Goal: Task Accomplishment & Management: Use online tool/utility

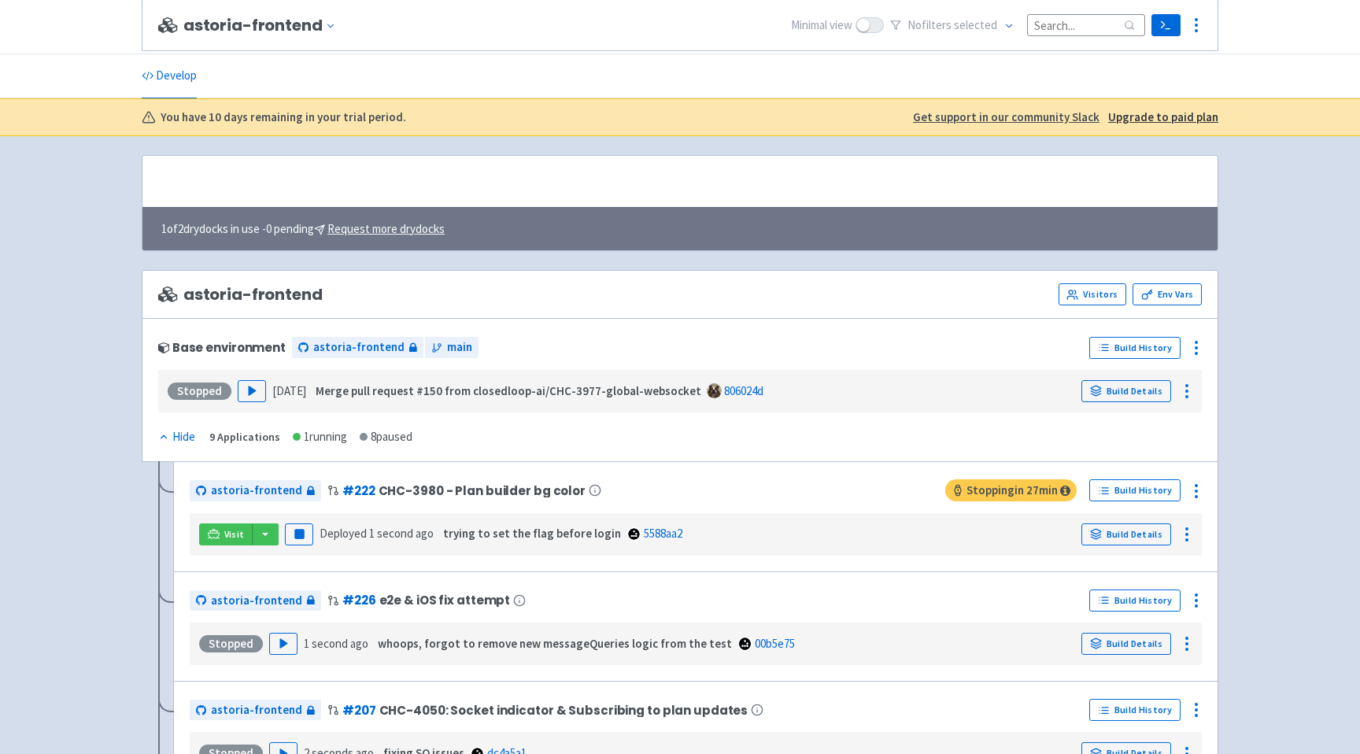
scroll to position [446, 0]
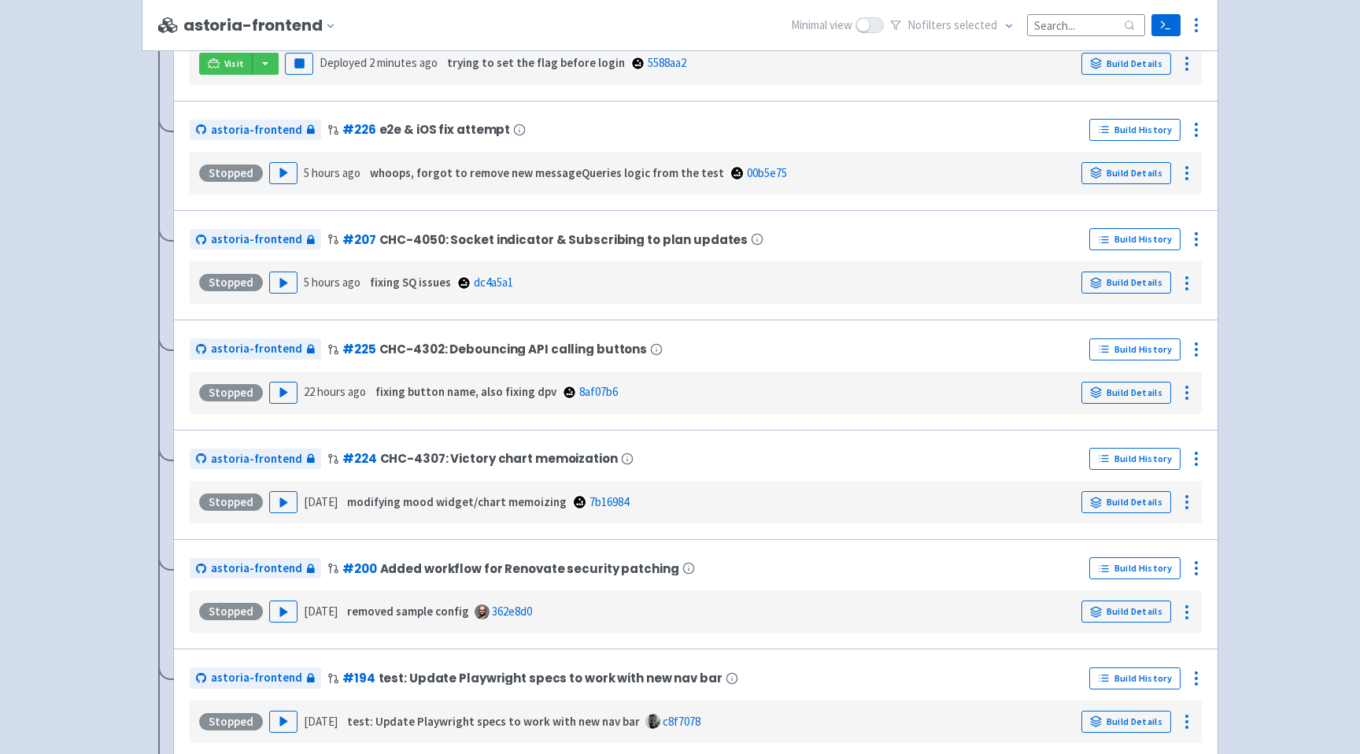
scroll to position [887, 0]
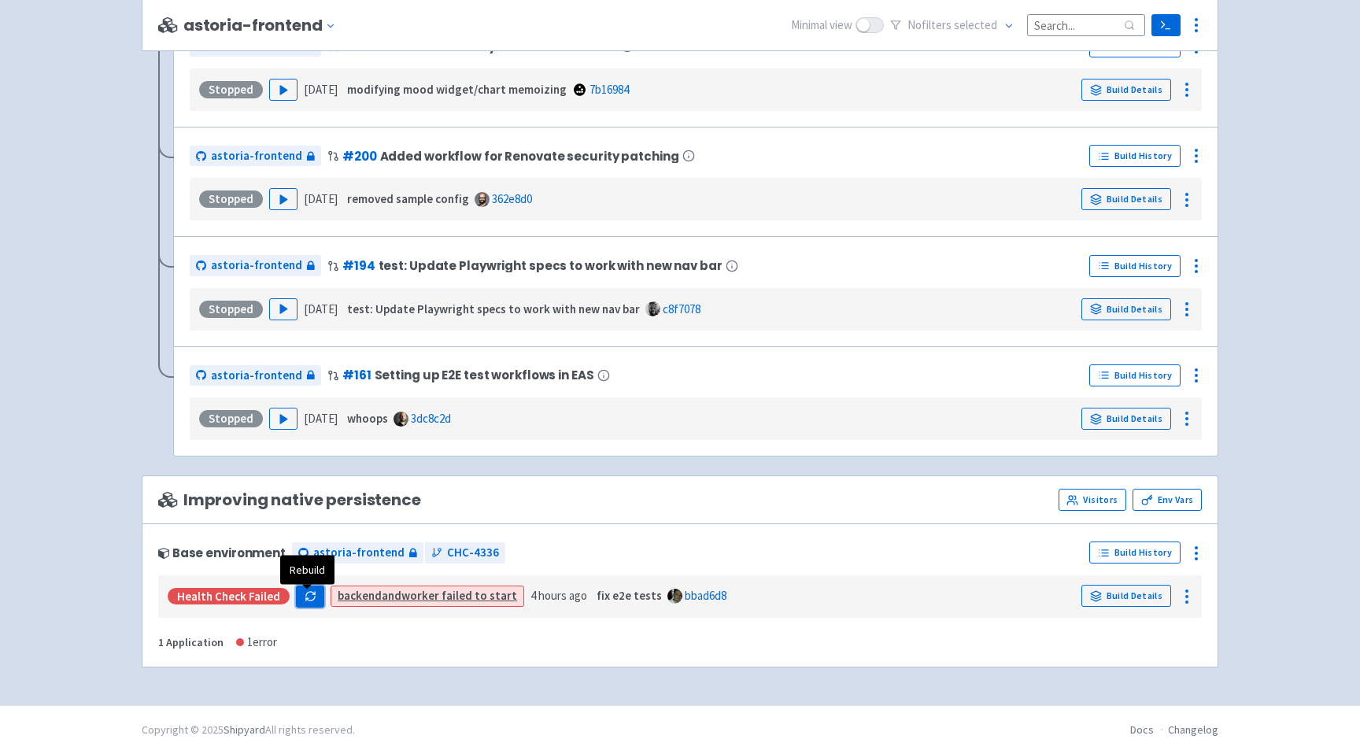
click at [311, 599] on icon "button" at bounding box center [311, 596] width 12 height 12
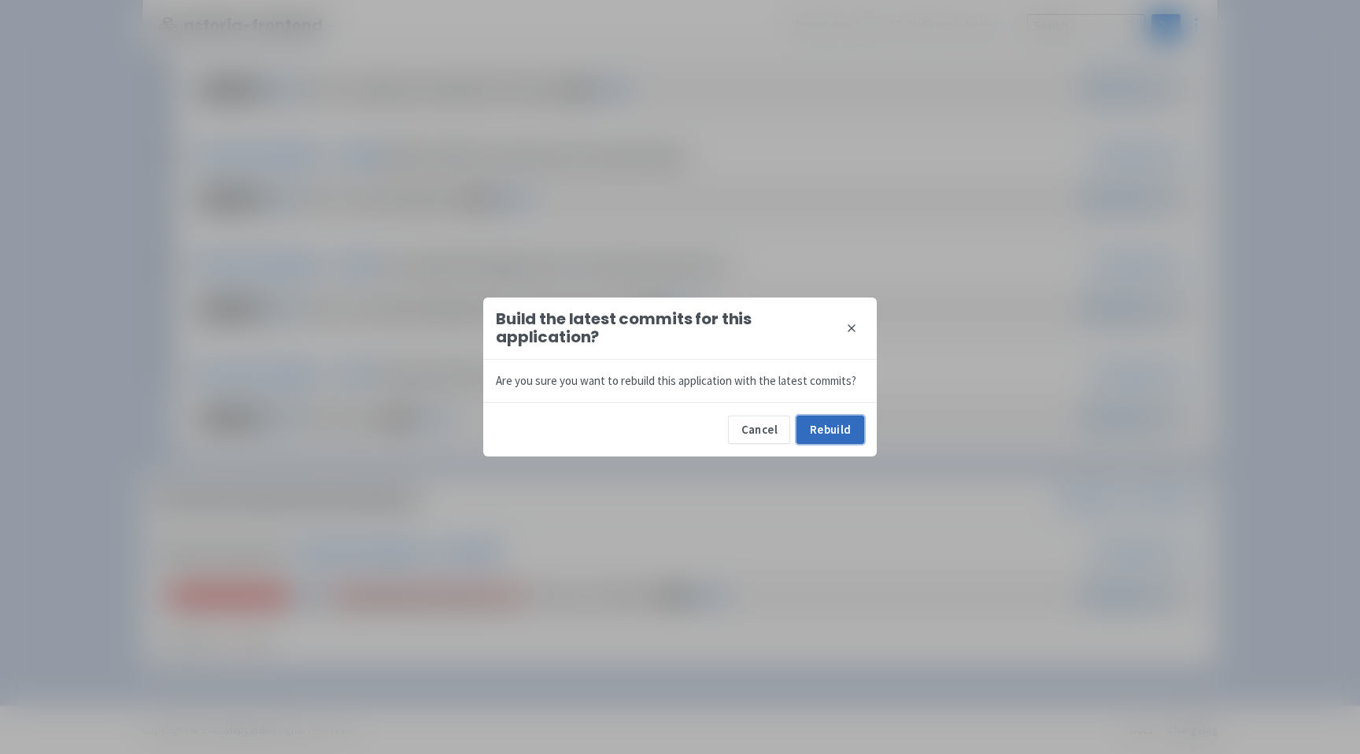
click at [811, 432] on button "Rebuild" at bounding box center [831, 430] width 68 height 28
